Goal: Task Accomplishment & Management: Use online tool/utility

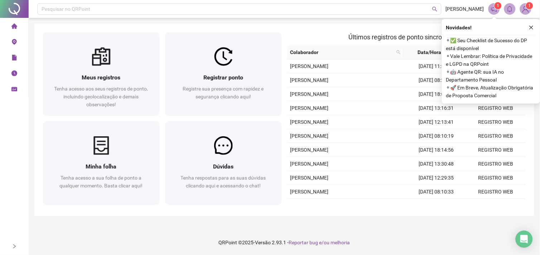
click at [534, 25] on button "button" at bounding box center [531, 27] width 9 height 9
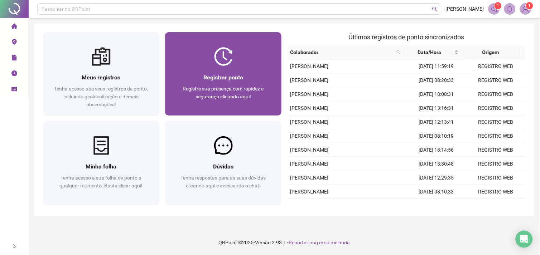
click at [227, 65] on img at bounding box center [223, 56] width 19 height 19
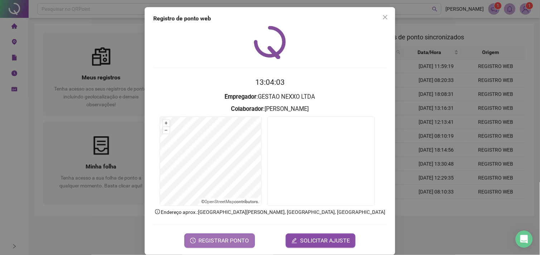
click at [216, 242] on span "REGISTRAR PONTO" at bounding box center [224, 241] width 50 height 9
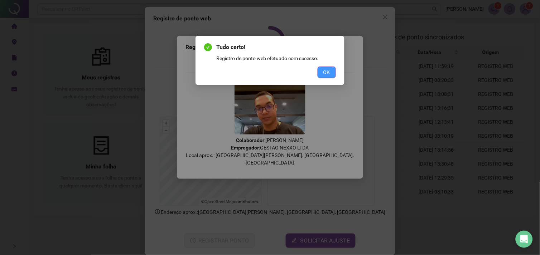
click at [335, 77] on button "OK" at bounding box center [326, 72] width 18 height 11
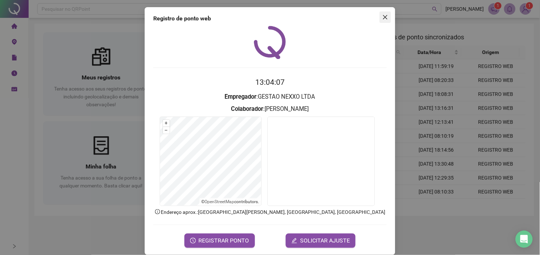
click at [383, 16] on icon "close" at bounding box center [385, 17] width 4 height 4
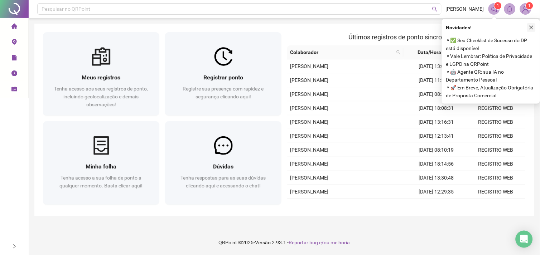
click at [530, 25] on icon "close" at bounding box center [531, 27] width 5 height 5
